Goal: Information Seeking & Learning: Understand process/instructions

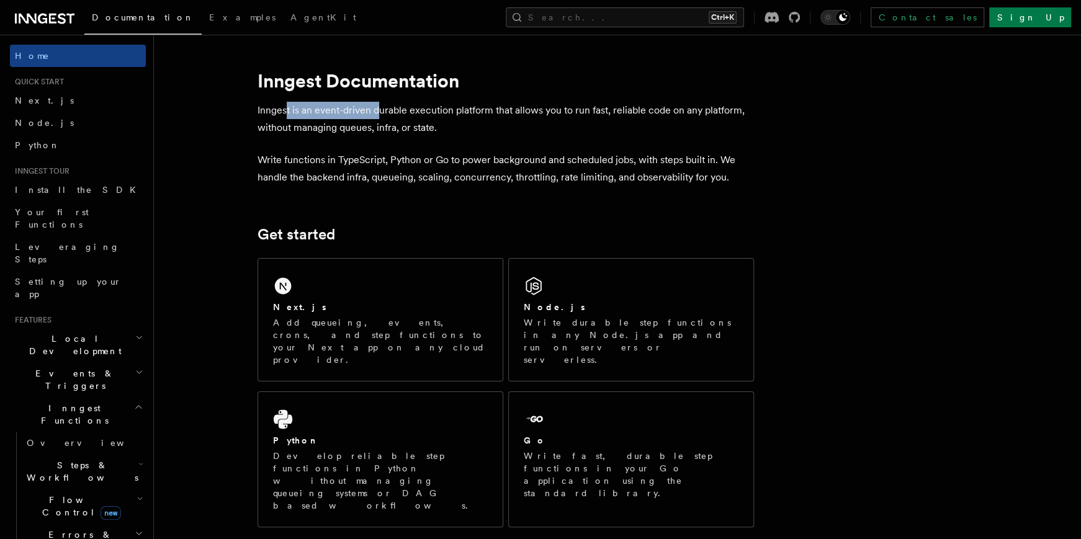
drag, startPoint x: 292, startPoint y: 110, endPoint x: 384, endPoint y: 108, distance: 92.5
click at [382, 109] on p "Inngest is an event-driven durable execution platform that allows you to run fa…" at bounding box center [505, 119] width 496 height 35
click at [513, 107] on p "Inngest is an event-driven durable execution platform that allows you to run fa…" at bounding box center [505, 119] width 496 height 35
click at [138, 459] on icon "button" at bounding box center [140, 464] width 5 height 10
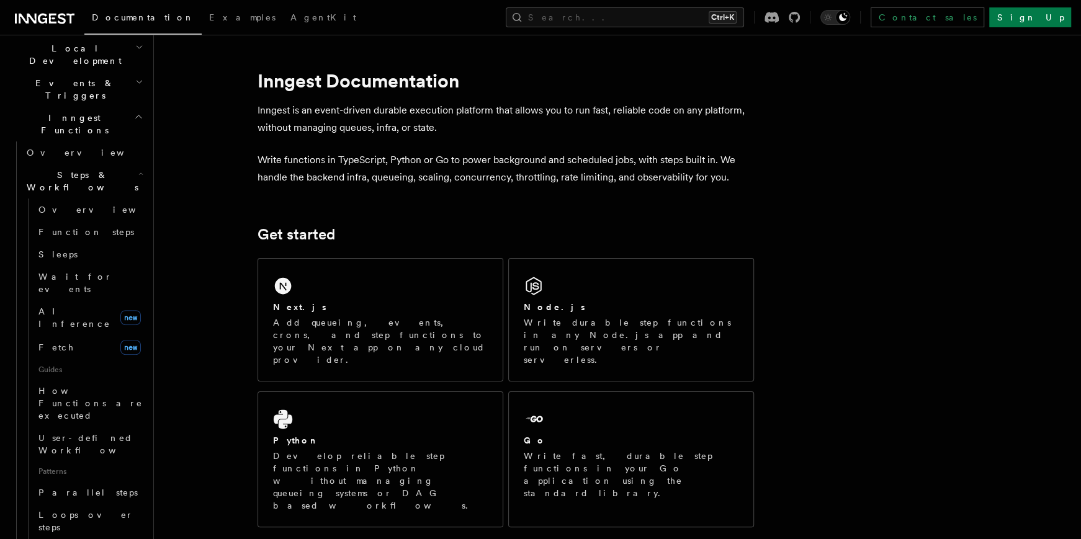
scroll to position [298, 0]
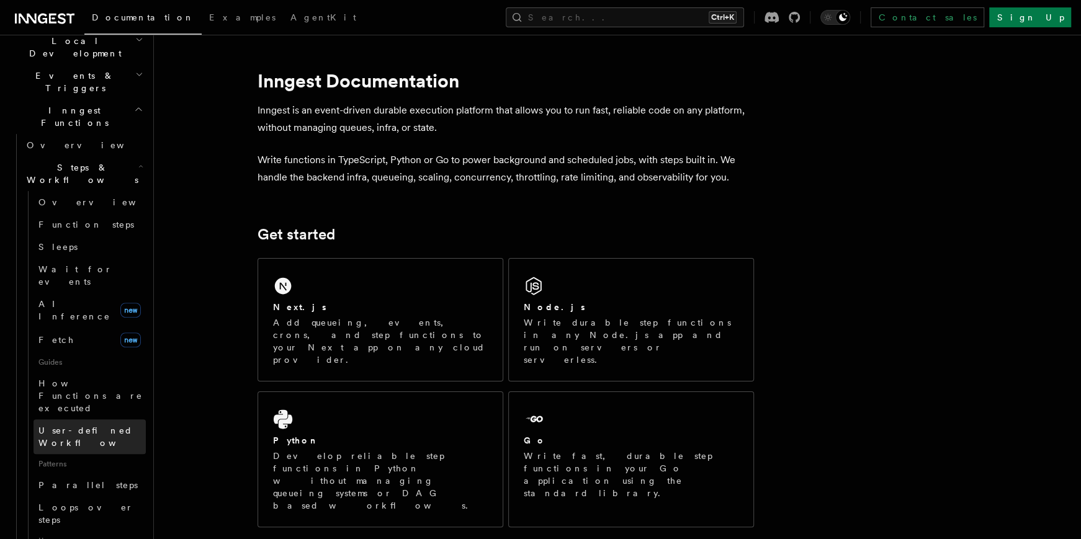
click at [119, 426] on span "User-defined Workflows" at bounding box center [94, 437] width 112 height 22
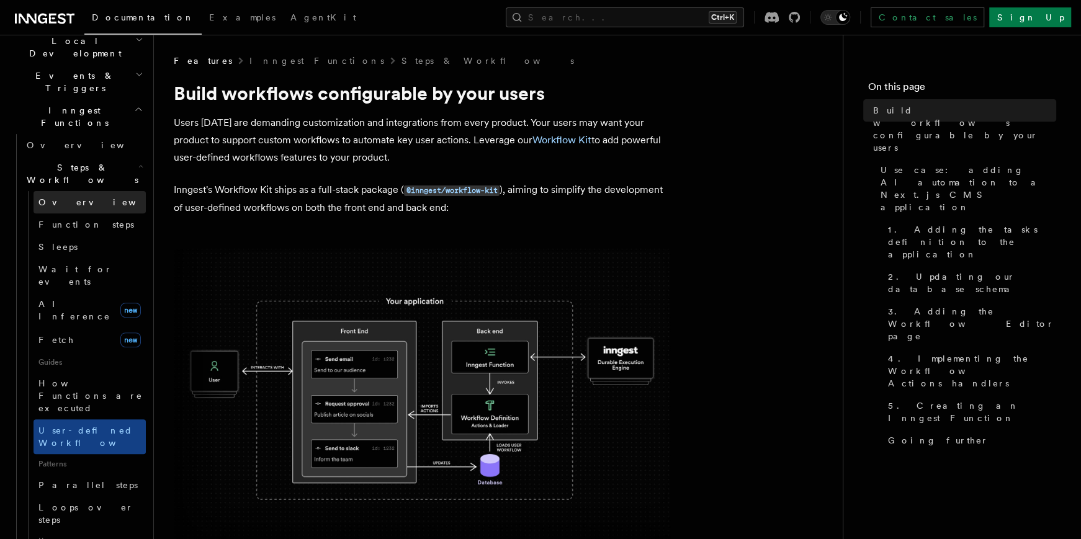
click at [77, 191] on link "Overview" at bounding box center [90, 202] width 112 height 22
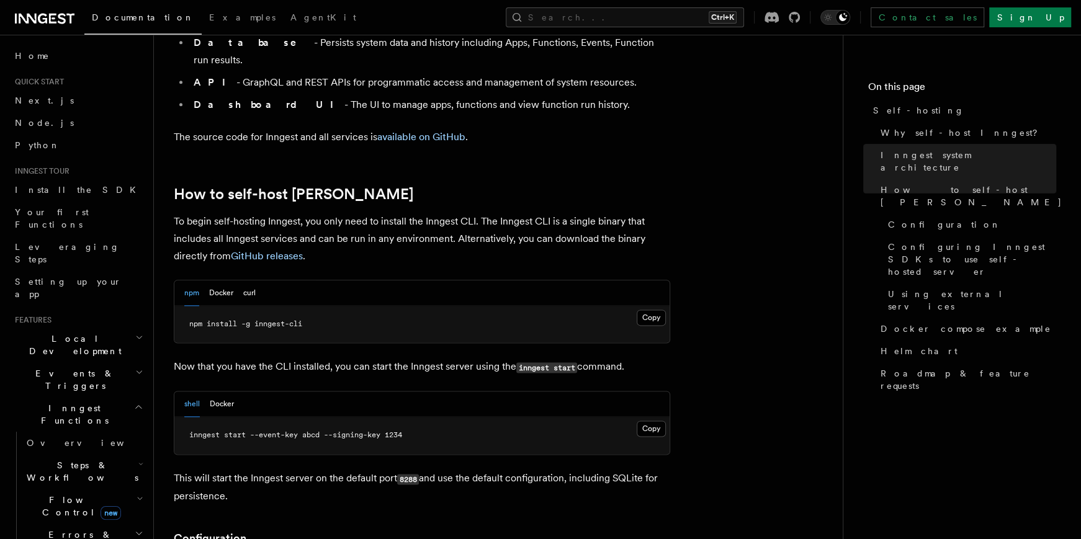
scroll to position [1117, 0]
click at [218, 390] on button "Docker" at bounding box center [222, 402] width 24 height 25
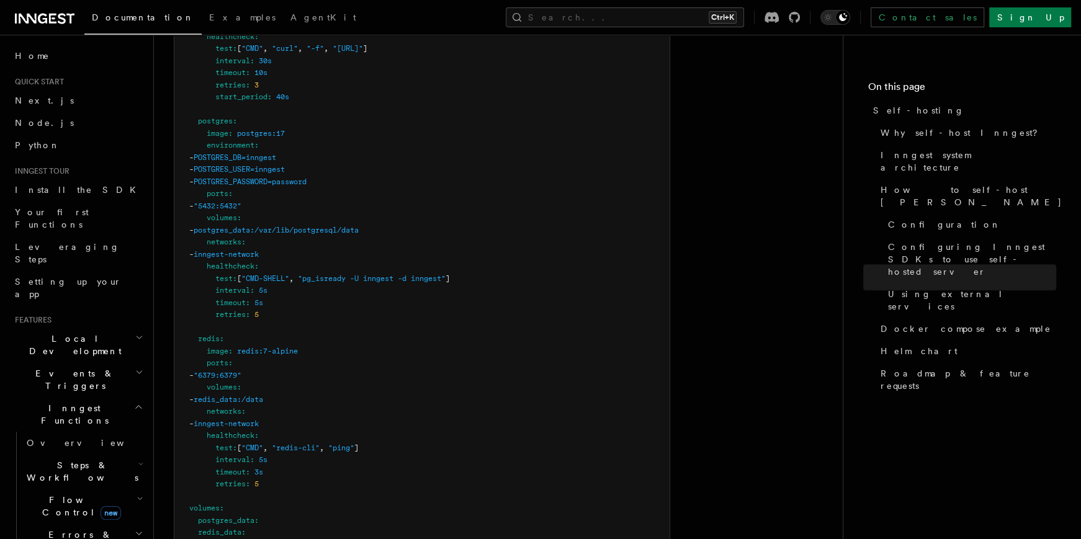
scroll to position [3648, 0]
